Goal: Task Accomplishment & Management: Manage account settings

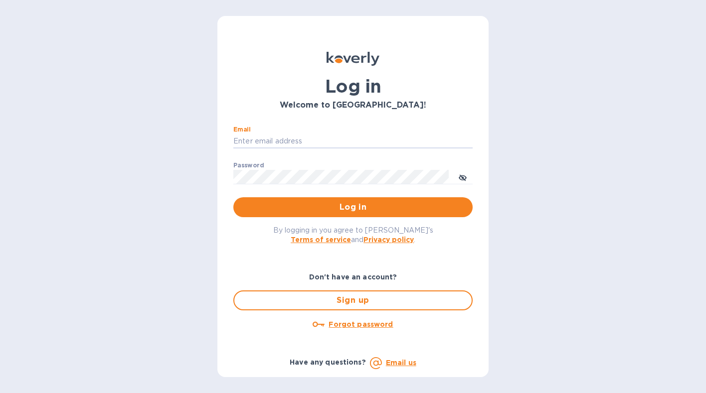
type input "[EMAIL_ADDRESS][DOMAIN_NAME]"
click at [233, 197] on button "Log in" at bounding box center [352, 207] width 239 height 20
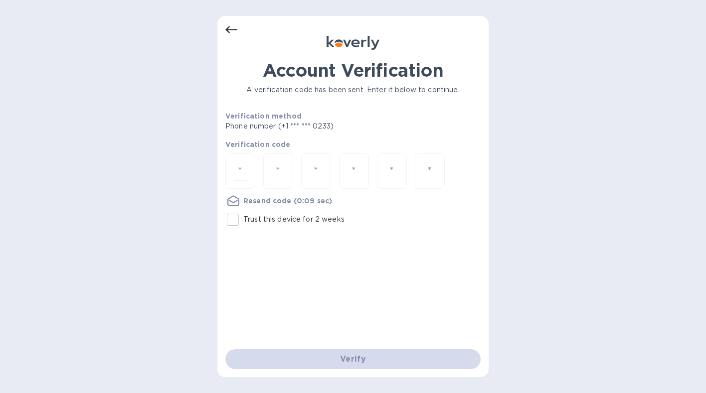
click at [239, 172] on input "number" at bounding box center [240, 171] width 13 height 18
type input "6"
type input "1"
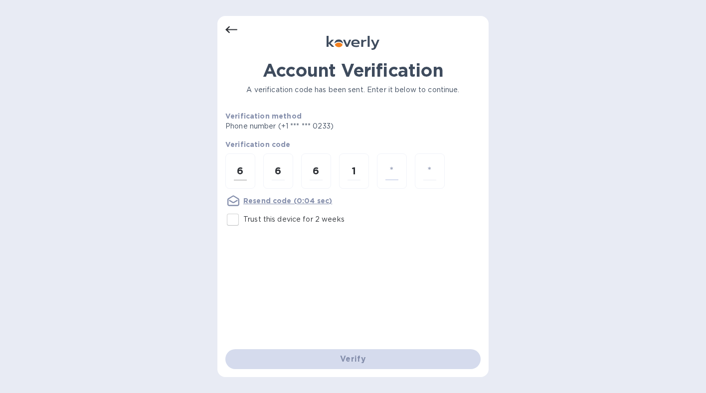
type input "6"
type input "7"
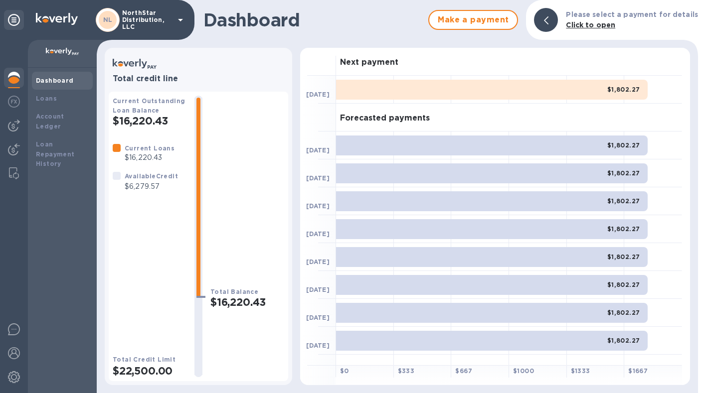
scroll to position [17, 0]
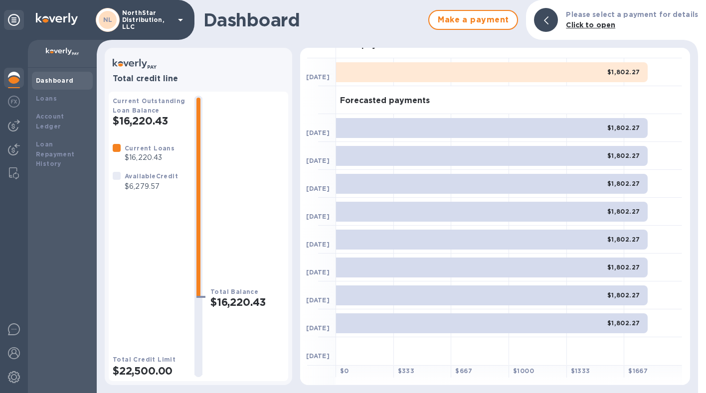
click at [665, 221] on div at bounding box center [653, 212] width 58 height 28
click at [17, 354] on img at bounding box center [14, 354] width 12 height 12
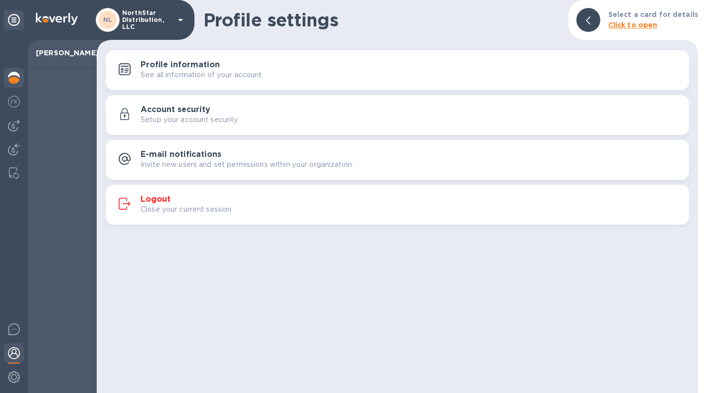
click at [14, 75] on img at bounding box center [14, 78] width 12 height 12
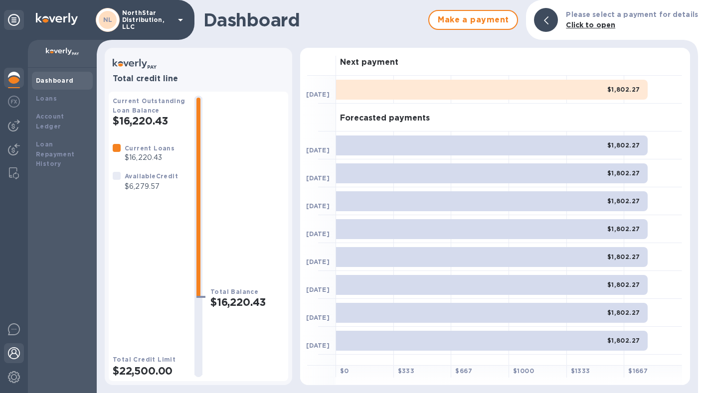
click at [14, 351] on img at bounding box center [14, 354] width 12 height 12
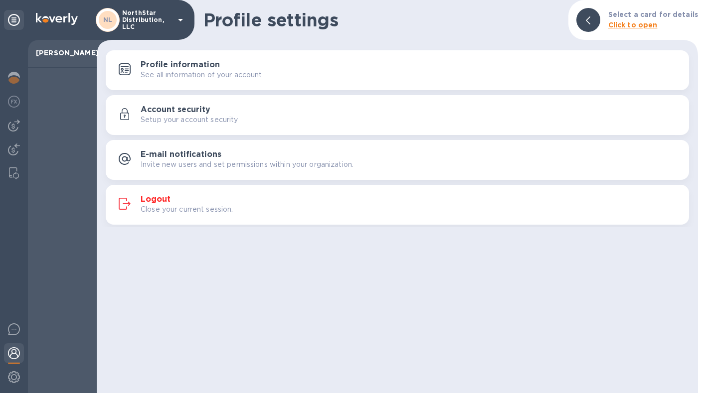
click at [156, 199] on h3 "Logout" at bounding box center [156, 199] width 30 height 9
